Goal: Obtain resource: Obtain resource

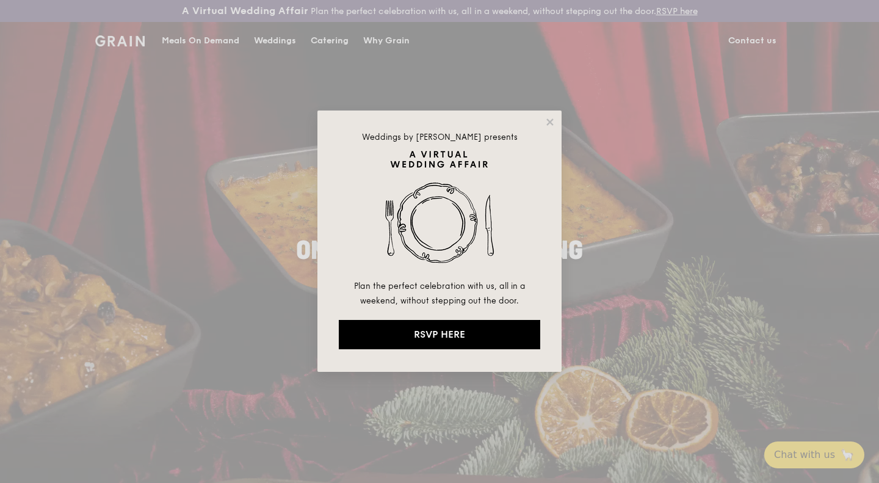
click at [561, 114] on div "Weddings by Grain presents Plan the perfect celebration with us, all in a weeke…" at bounding box center [439, 241] width 879 height 483
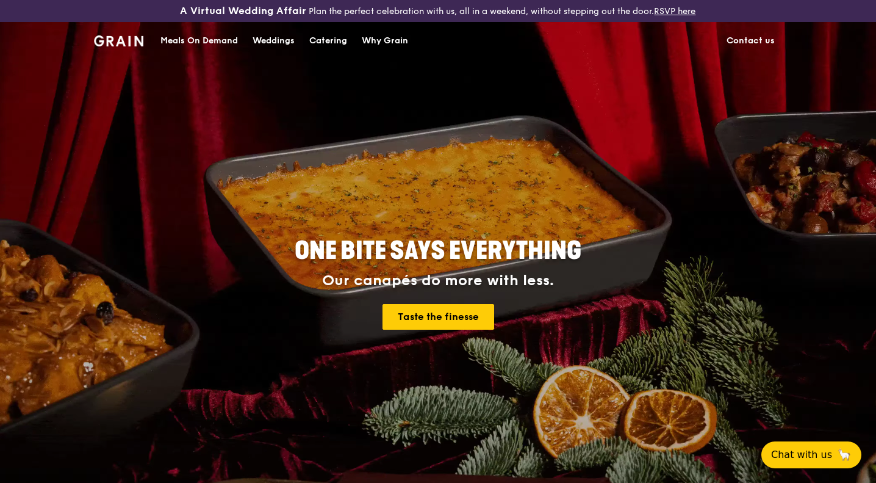
click at [326, 37] on div "Catering" at bounding box center [328, 41] width 38 height 37
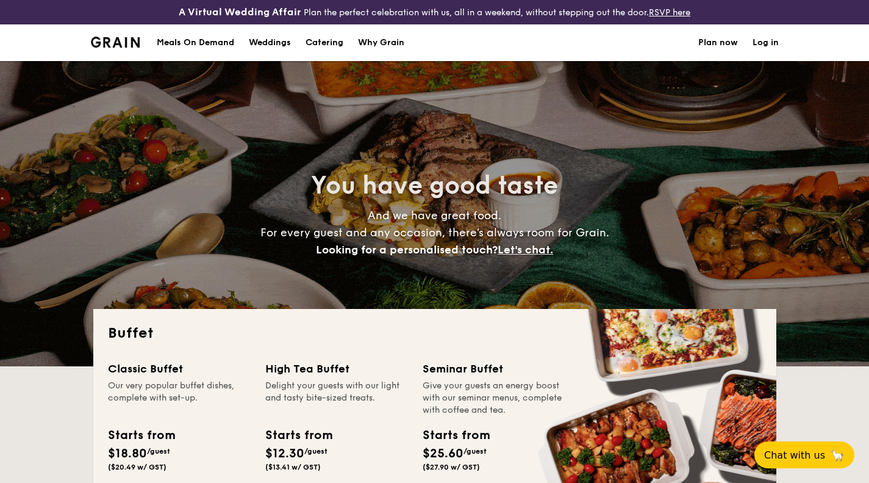
select select
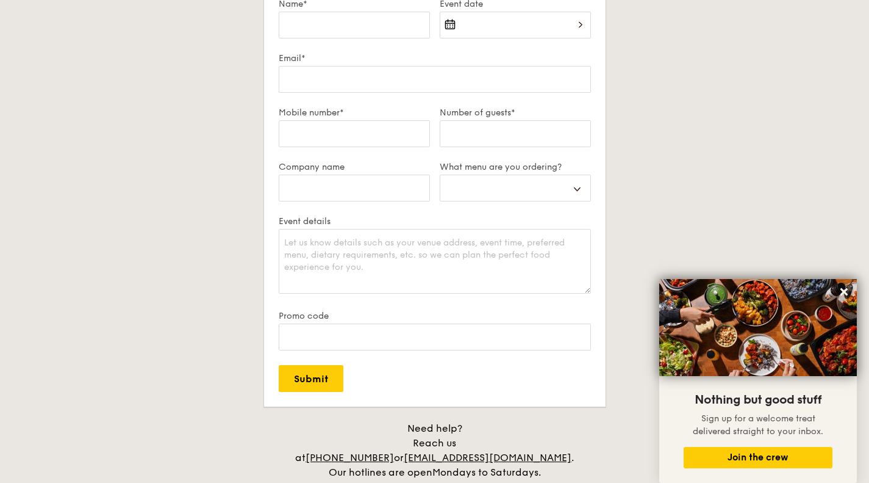
scroll to position [2196, 0]
click at [521, 187] on select "Buffet Mini Buffet High Tea Canapés Meal Boxes Wedding" at bounding box center [515, 187] width 151 height 27
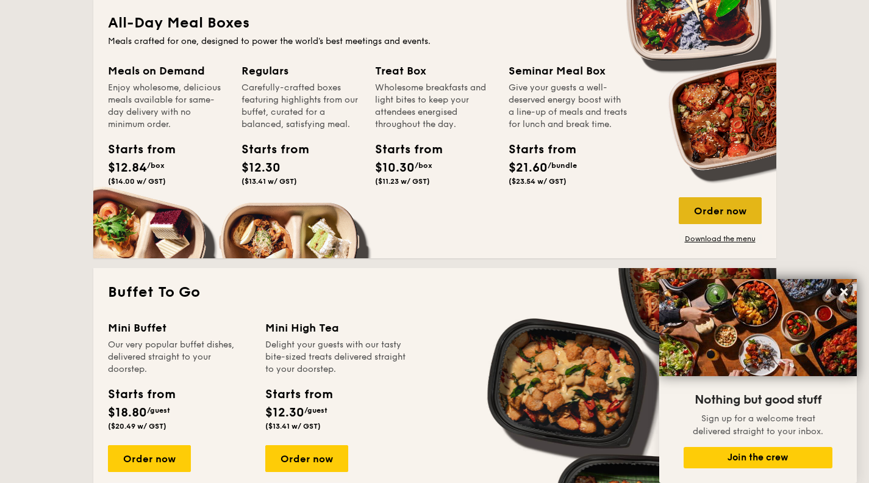
scroll to position [590, 0]
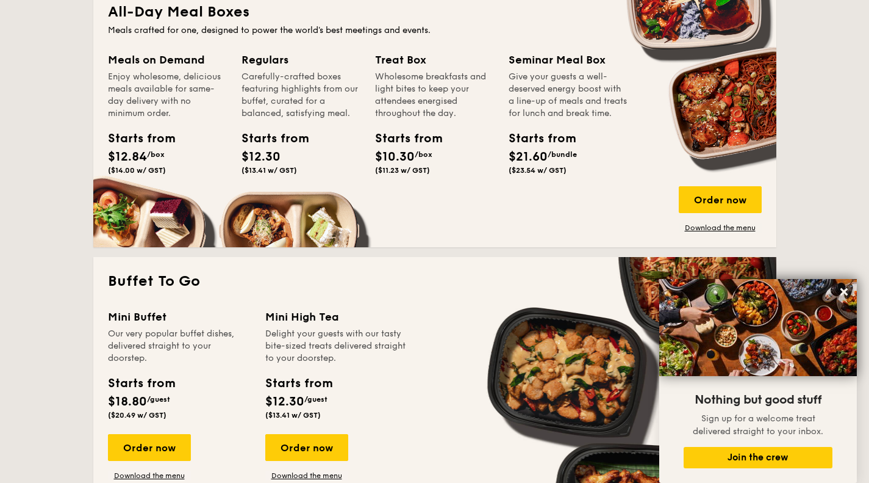
click at [716, 222] on div "Order now Download the menu" at bounding box center [720, 209] width 83 height 46
click at [708, 232] on link "Download the menu" at bounding box center [720, 228] width 83 height 10
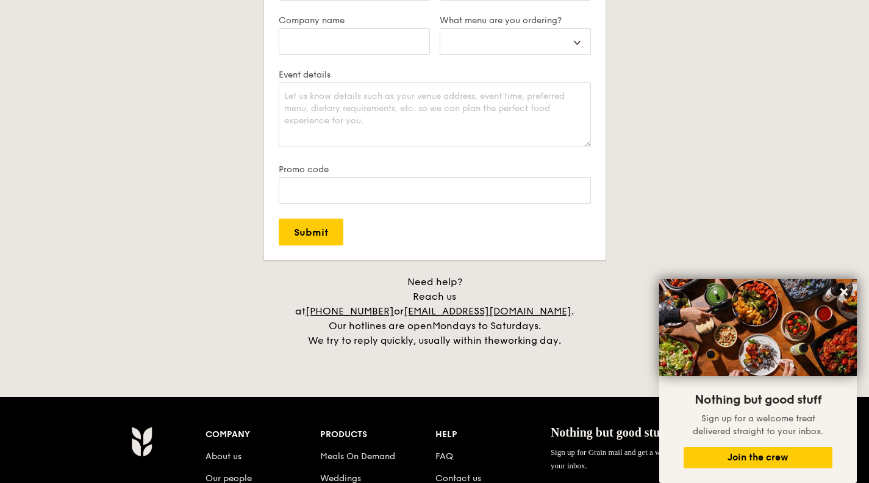
scroll to position [2335, 0]
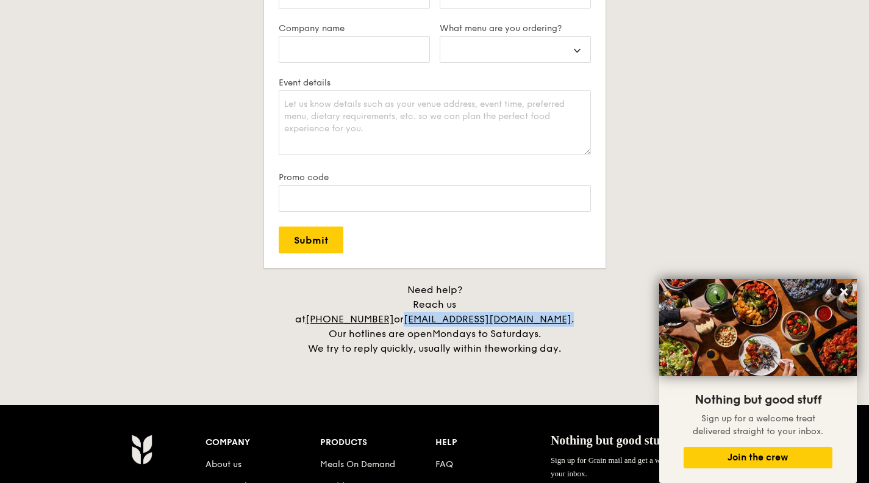
drag, startPoint x: 575, startPoint y: 299, endPoint x: 446, endPoint y: 311, distance: 129.3
click at [446, 311] on div "Need help? Reach us at [PHONE_NUMBER] or [EMAIL_ADDRESS][DOMAIN_NAME] . Our hot…" at bounding box center [434, 318] width 305 height 73
copy div "[EMAIL_ADDRESS][DOMAIN_NAME] ."
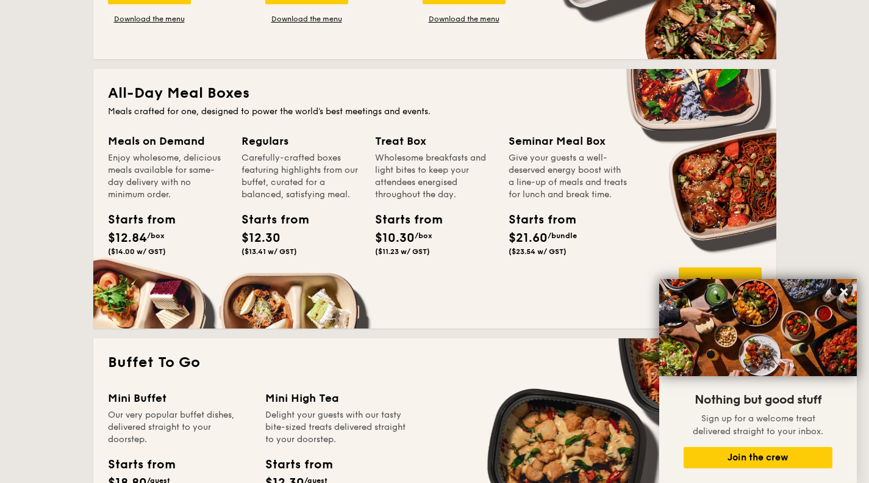
scroll to position [627, 0]
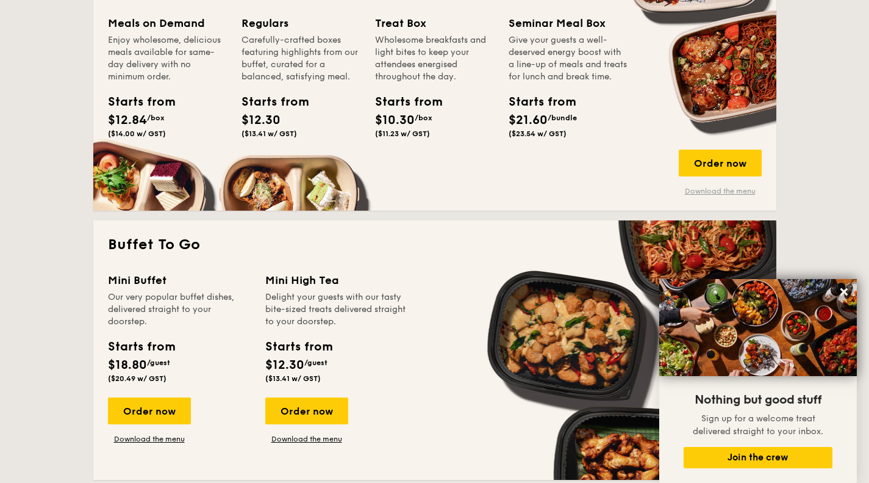
click at [689, 187] on link "Download the menu" at bounding box center [720, 191] width 83 height 10
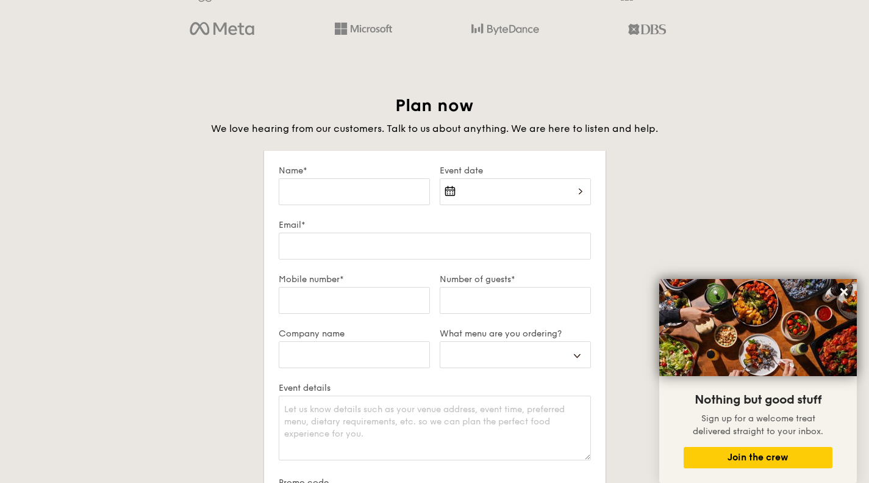
scroll to position [2457, 0]
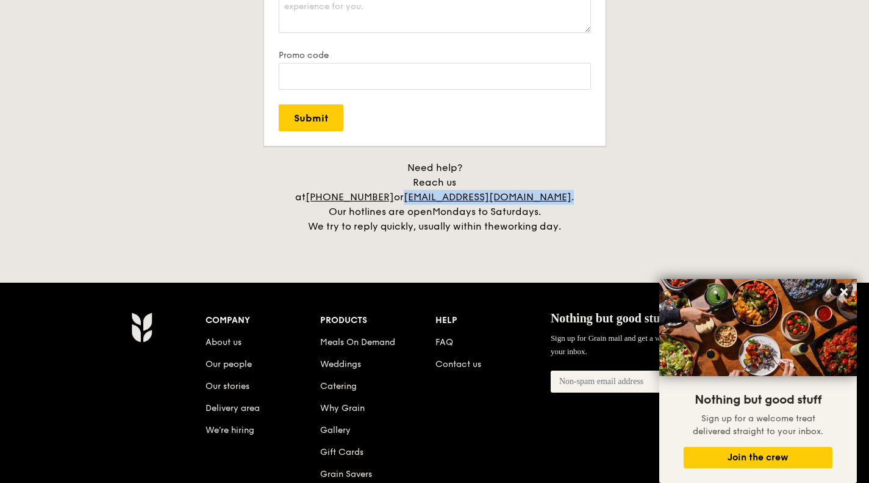
click at [553, 176] on div "Need help? Reach us at [PHONE_NUMBER] or [EMAIL_ADDRESS][DOMAIN_NAME] . Our hot…" at bounding box center [434, 196] width 305 height 73
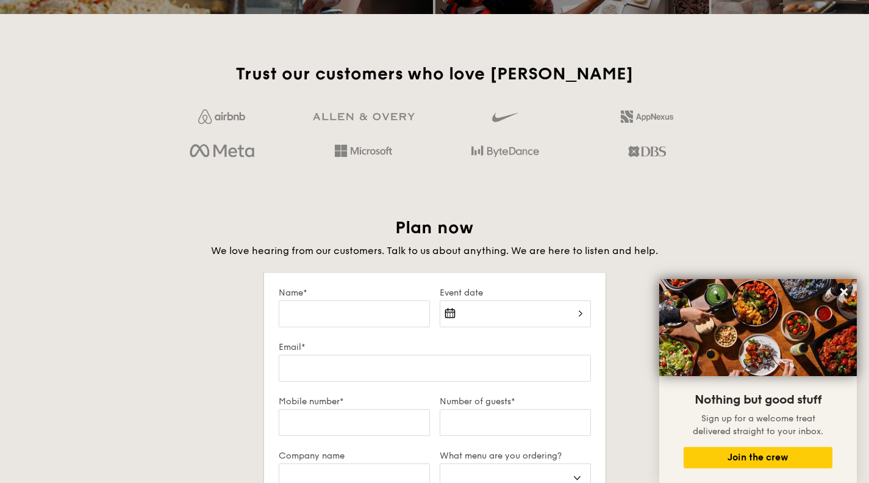
scroll to position [1786, 0]
